Goal: Task Accomplishment & Management: Manage account settings

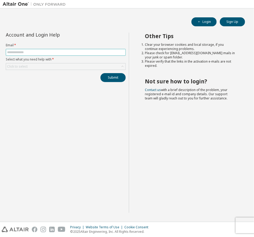
click at [32, 53] on input "text" at bounding box center [65, 52] width 117 height 4
type input "**********"
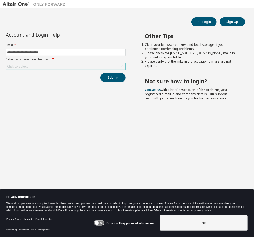
click at [39, 65] on div "Click to select" at bounding box center [65, 66] width 119 height 6
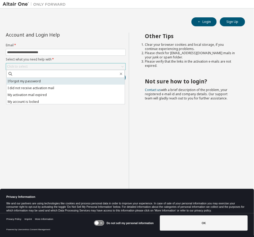
click at [30, 80] on li "I forgot my password" at bounding box center [65, 81] width 118 height 7
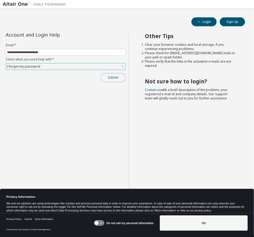
click at [113, 76] on button "Submit" at bounding box center [112, 77] width 25 height 9
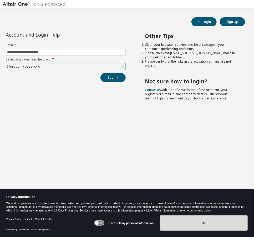
click at [204, 222] on button "OK" at bounding box center [204, 222] width 88 height 15
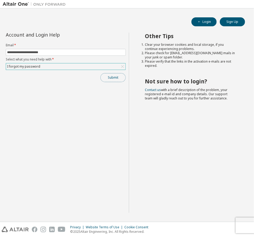
click at [112, 76] on button "Submit" at bounding box center [112, 77] width 25 height 9
click at [81, 65] on div "I forgot my password" at bounding box center [65, 66] width 119 height 6
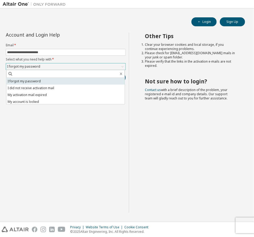
click at [33, 81] on li "I forgot my password" at bounding box center [65, 81] width 118 height 7
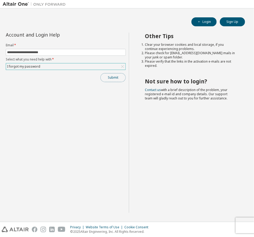
click at [111, 79] on button "Submit" at bounding box center [112, 77] width 25 height 9
